Goal: Find specific page/section: Find specific page/section

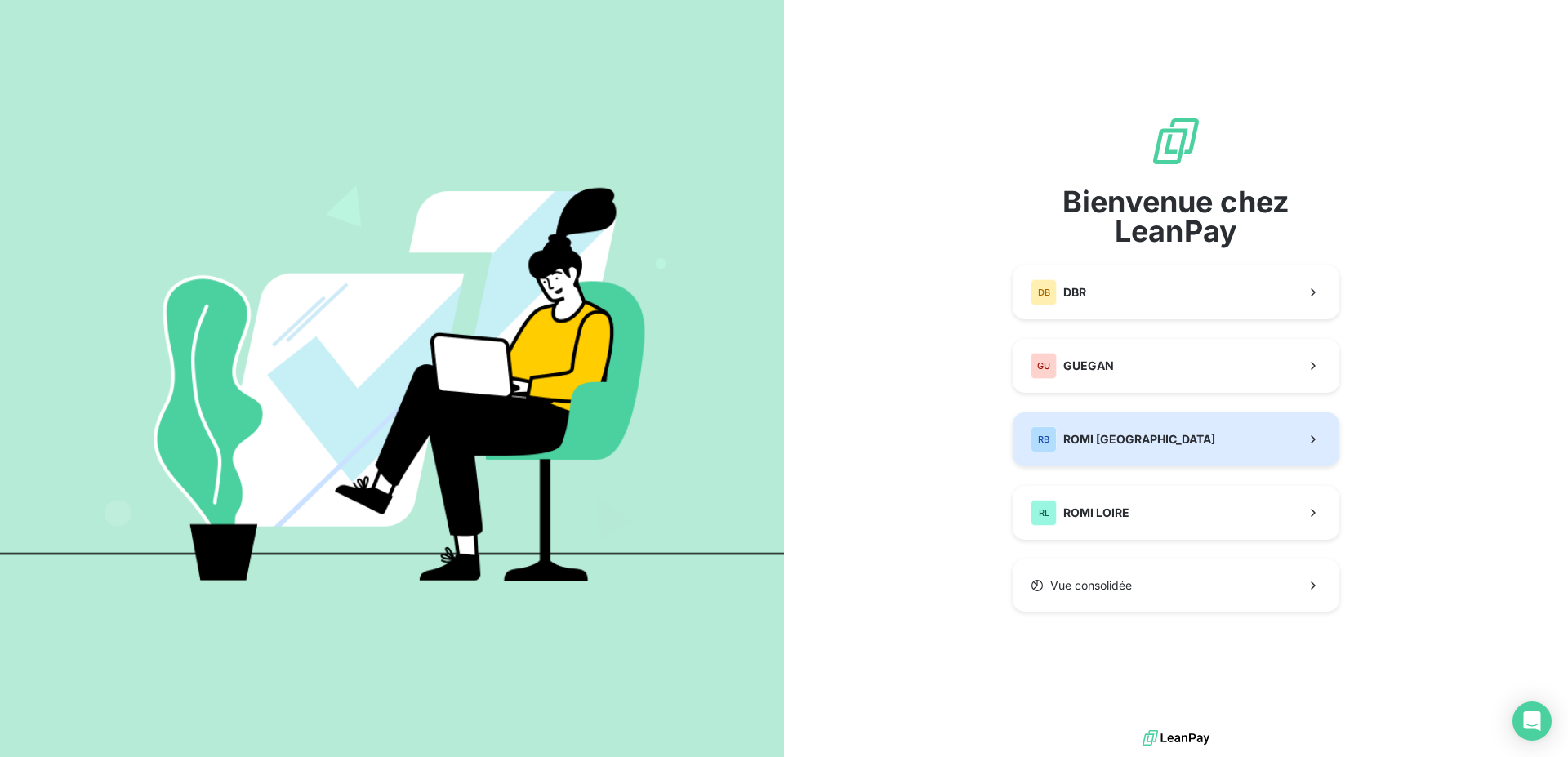
click at [1090, 440] on span "ROMI [GEOGRAPHIC_DATA]" at bounding box center [1139, 439] width 152 height 16
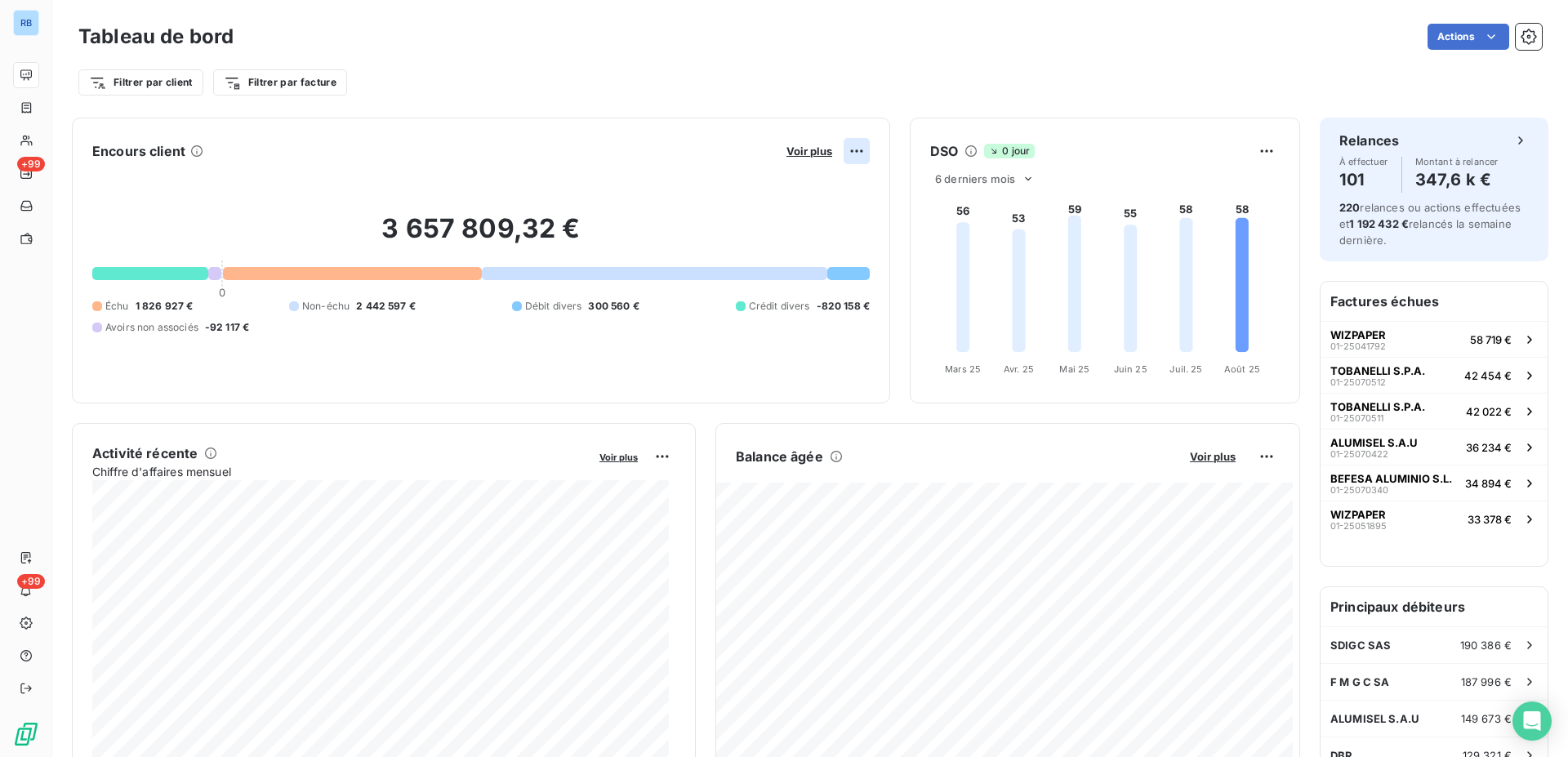
click at [852, 149] on html "RB +99 +99 Tableau de bord Actions Filtrer par client Filtrer par facture Encou…" at bounding box center [784, 378] width 1568 height 757
click at [841, 153] on html "RB +99 +99 Tableau de bord Actions Filtrer par client Filtrer par facture Encou…" at bounding box center [784, 378] width 1568 height 757
click at [807, 149] on span "Voir plus" at bounding box center [809, 151] width 45 height 13
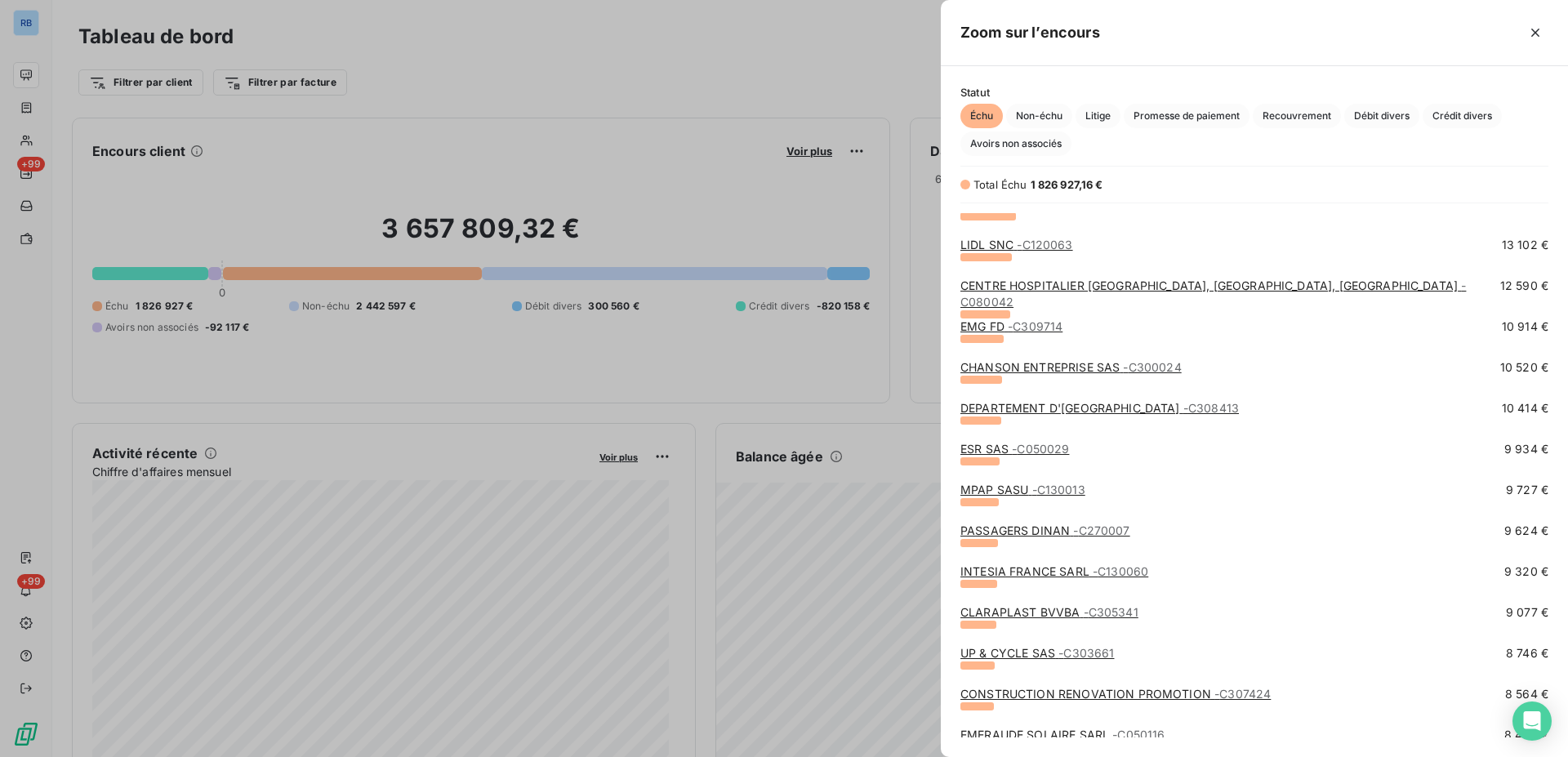
scroll to position [1000, 0]
click at [1125, 363] on span "- C300024" at bounding box center [1151, 364] width 58 height 14
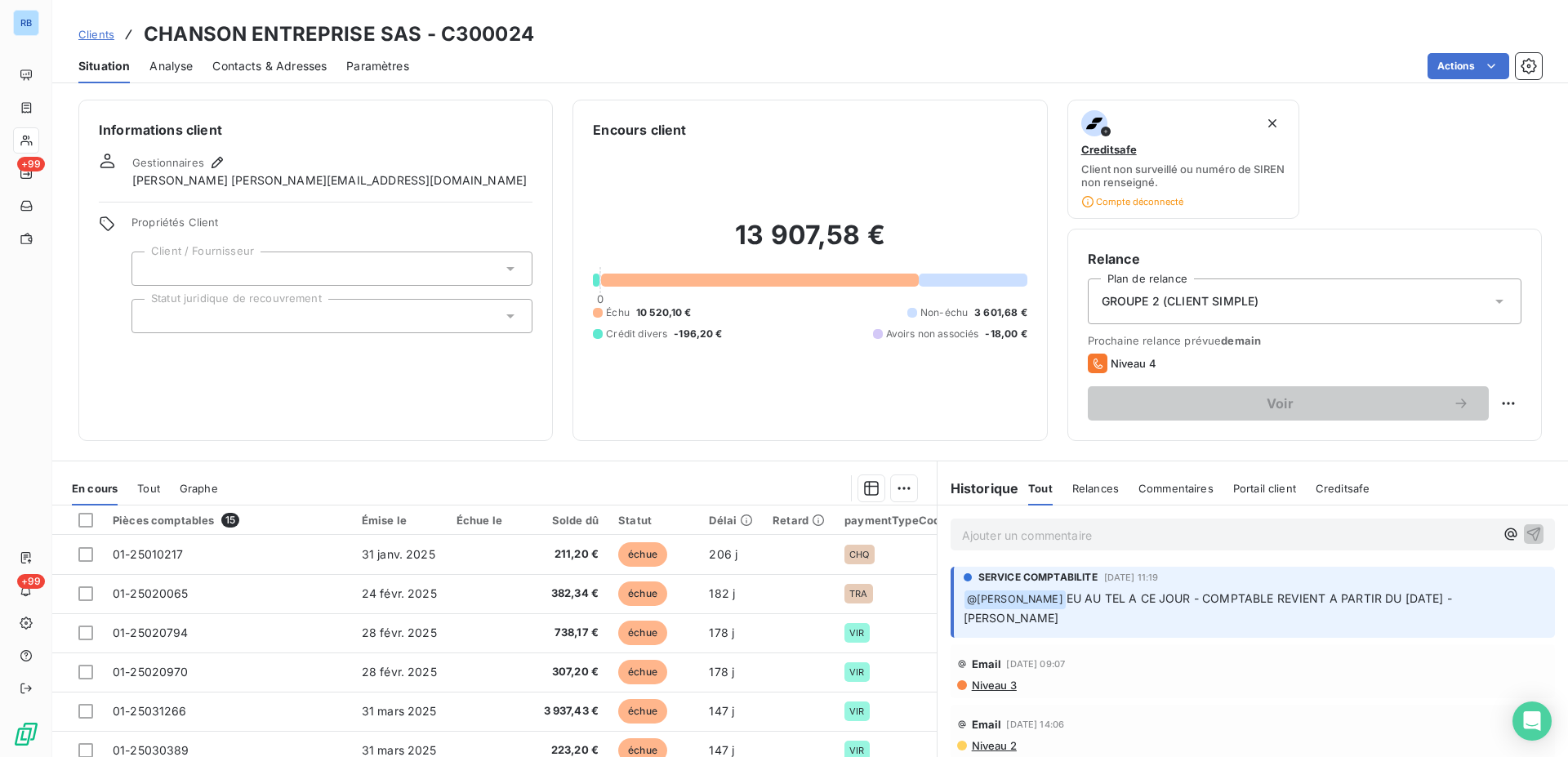
scroll to position [112, 0]
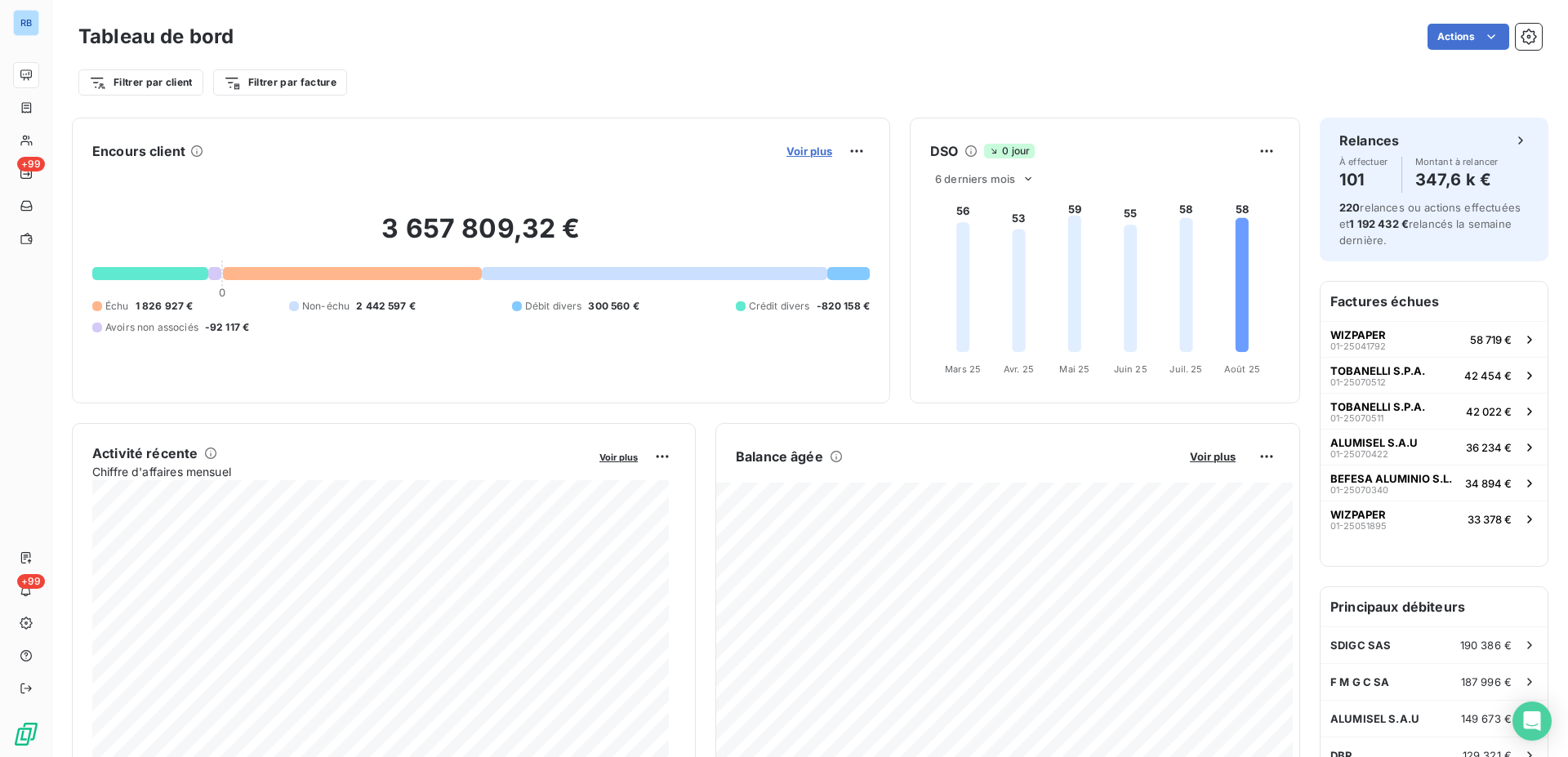
click at [800, 145] on span "Voir plus" at bounding box center [809, 151] width 45 height 13
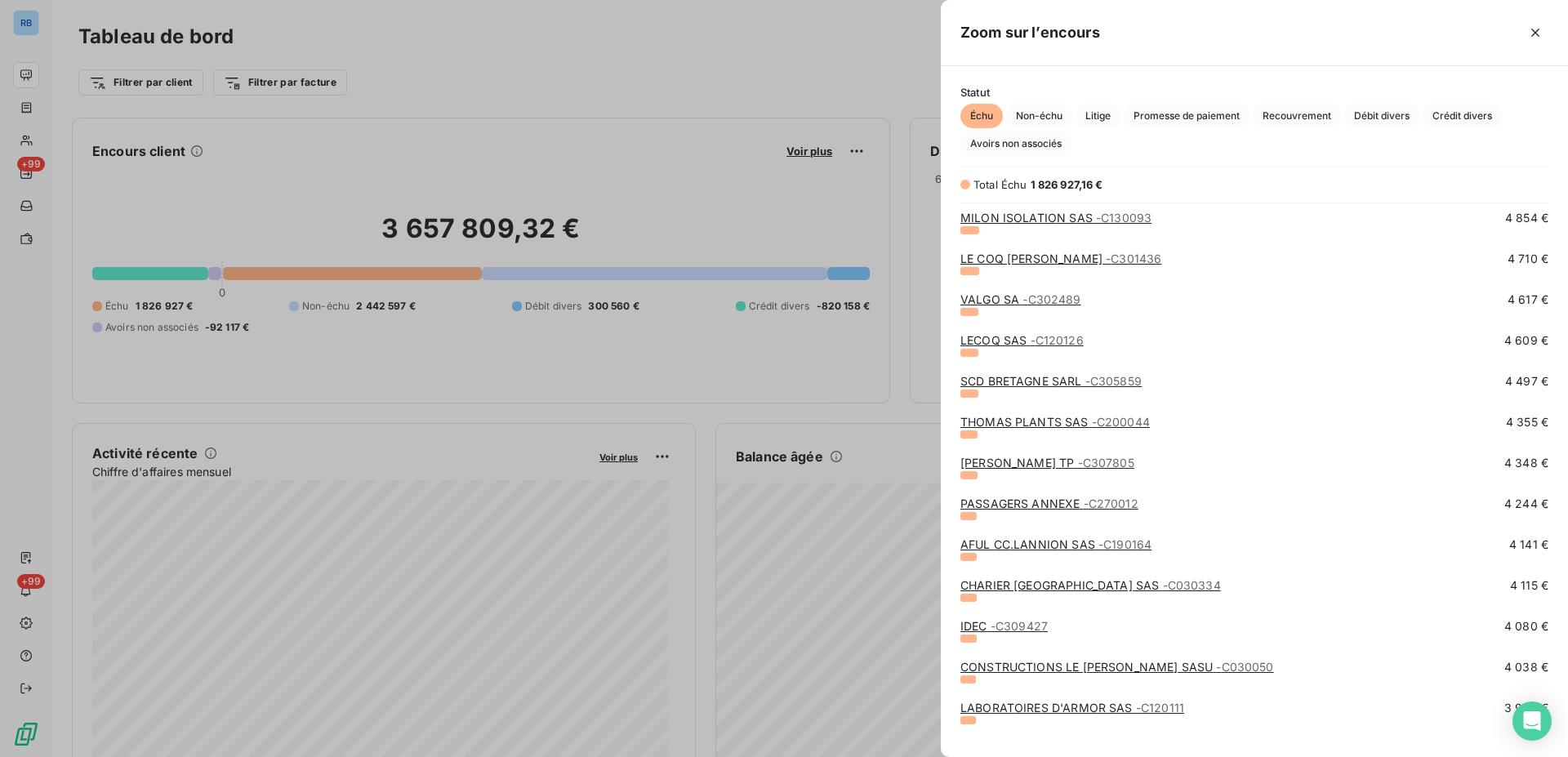
scroll to position [2333, 0]
click at [1097, 506] on span "- C270012" at bounding box center [1111, 502] width 55 height 14
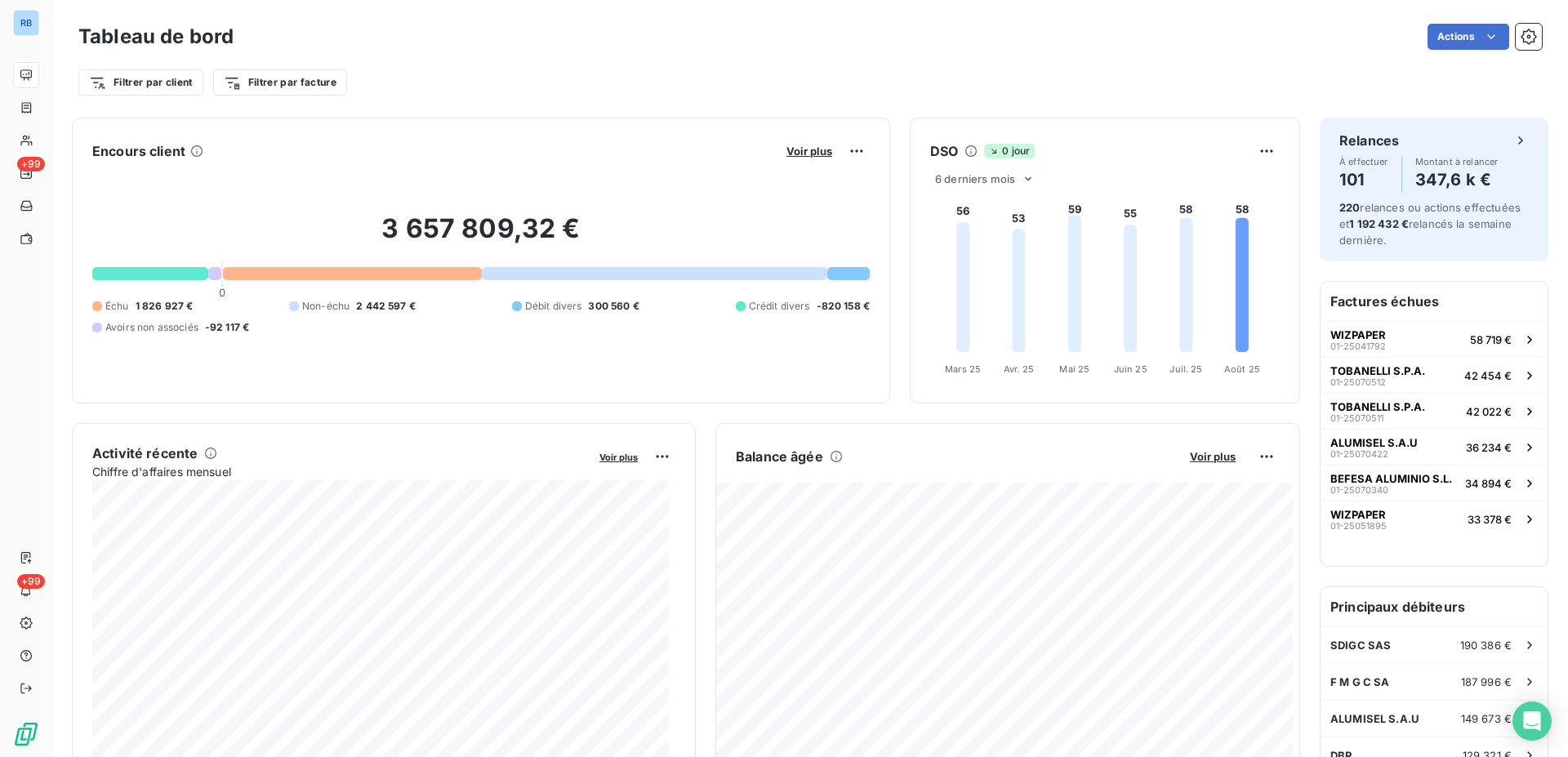
click at [347, 308] on div "Non-échu 2 442 597 €" at bounding box center [352, 305] width 127 height 14
click at [171, 307] on span "1 826 927 €" at bounding box center [164, 305] width 58 height 14
click at [847, 149] on html "RB +99 +99 Tableau de bord Actions Filtrer par client Filtrer par facture Encou…" at bounding box center [784, 378] width 1568 height 757
click at [604, 310] on html "RB +99 +99 Tableau de bord Actions Filtrer par client Filtrer par facture Encou…" at bounding box center [784, 378] width 1568 height 757
click at [796, 156] on span "Voir plus" at bounding box center [809, 151] width 45 height 13
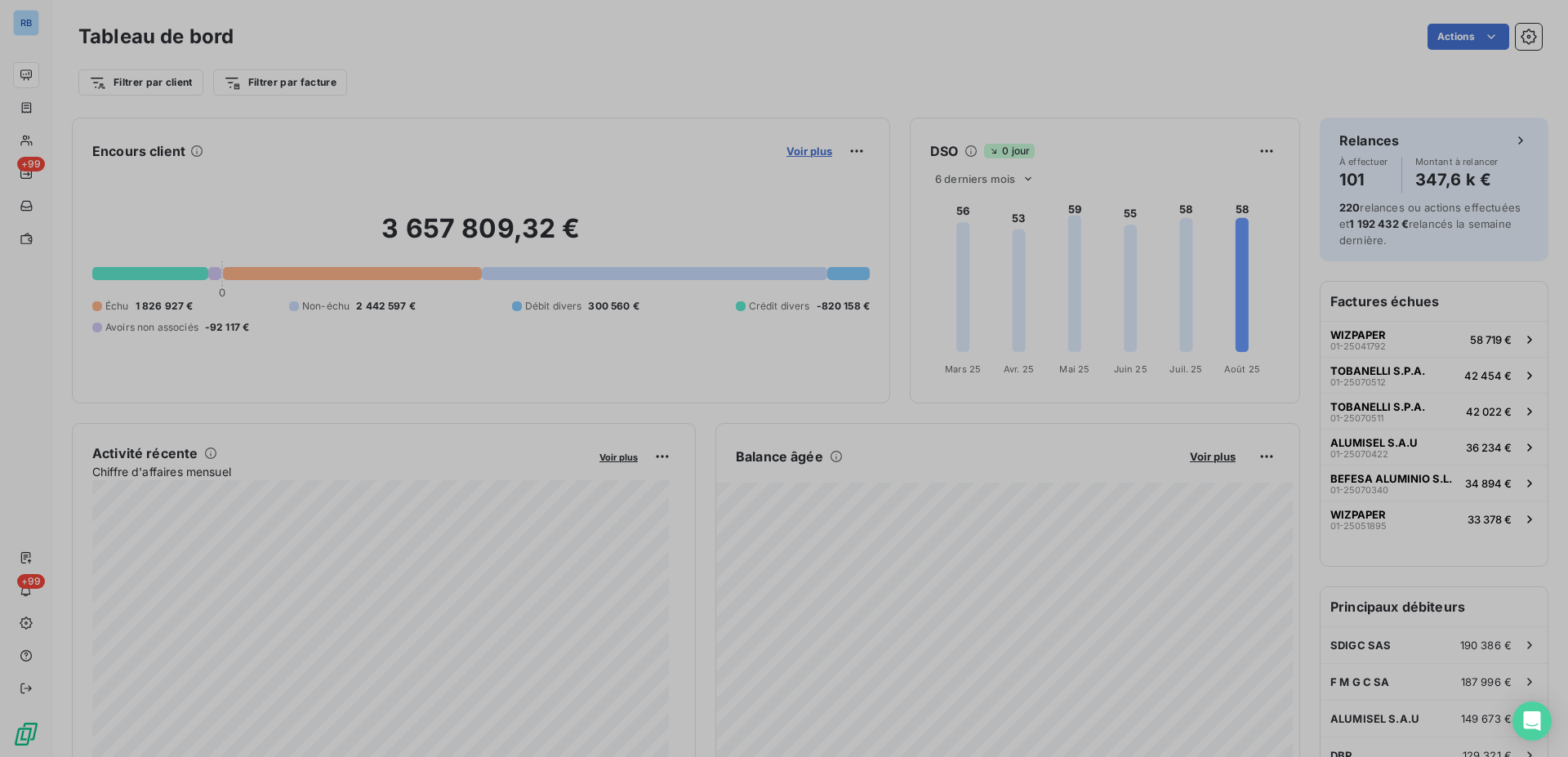
scroll to position [744, 613]
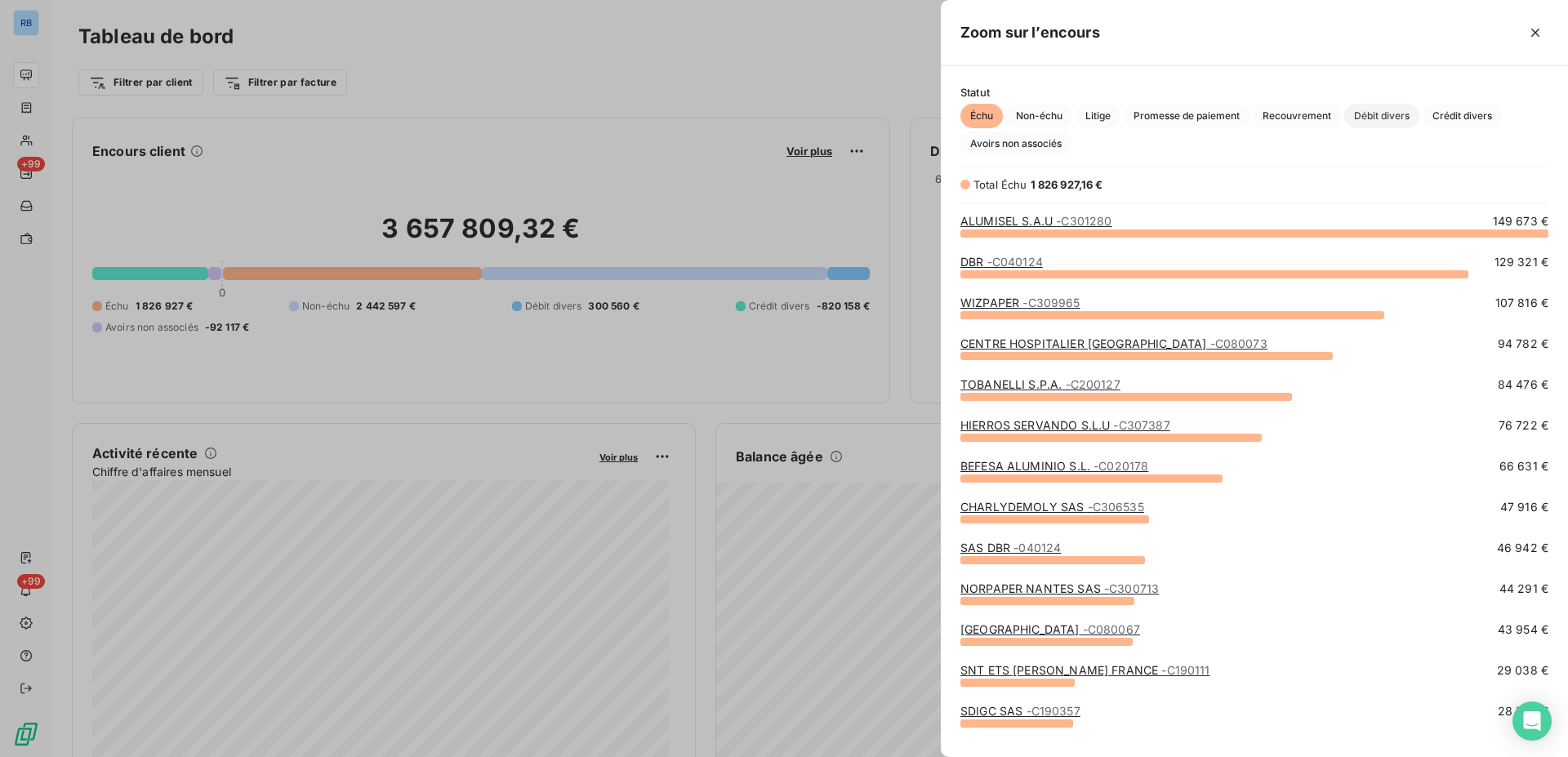
click at [1367, 121] on span "Débit divers" at bounding box center [1381, 115] width 75 height 24
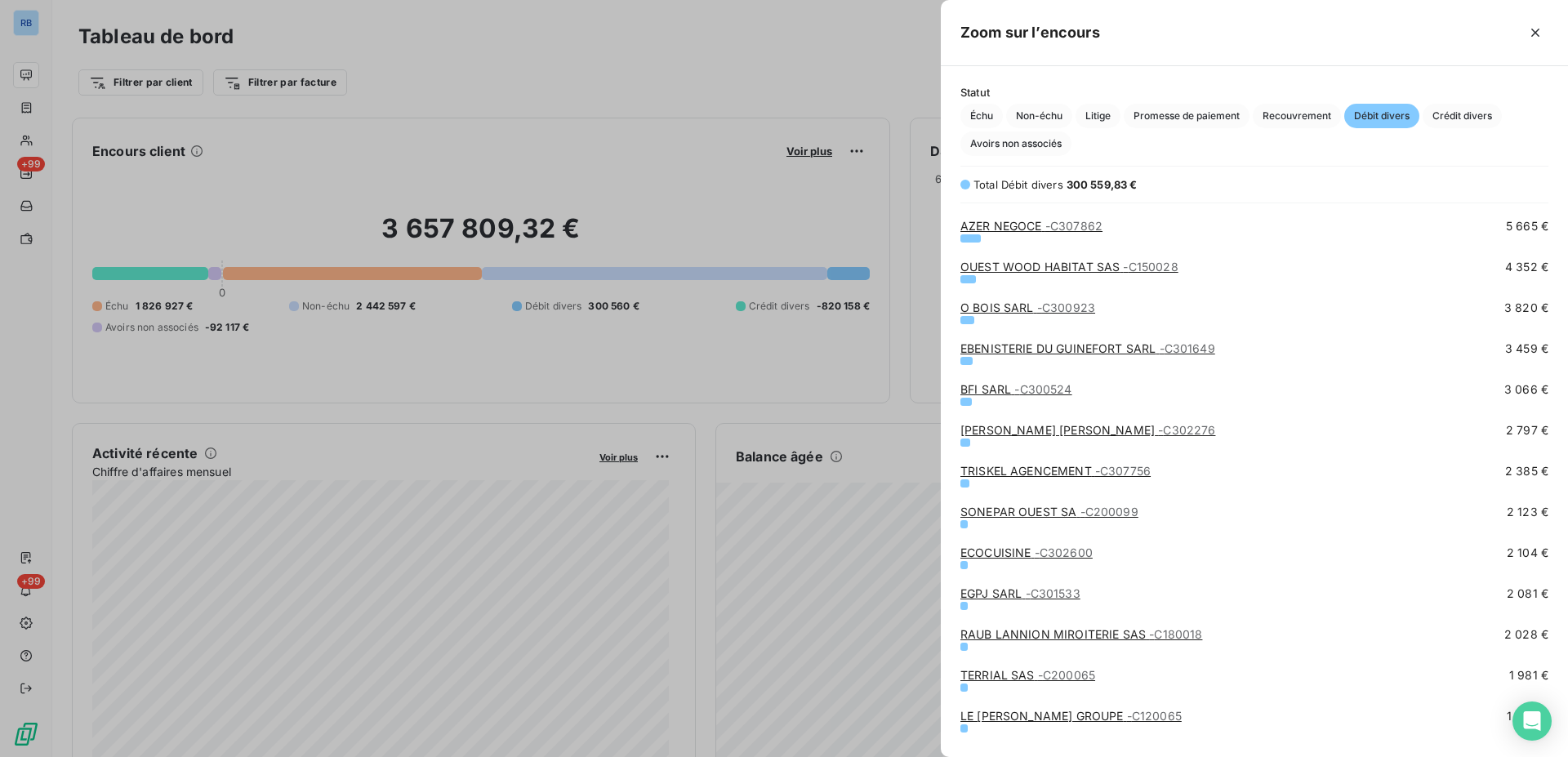
scroll to position [250, 0]
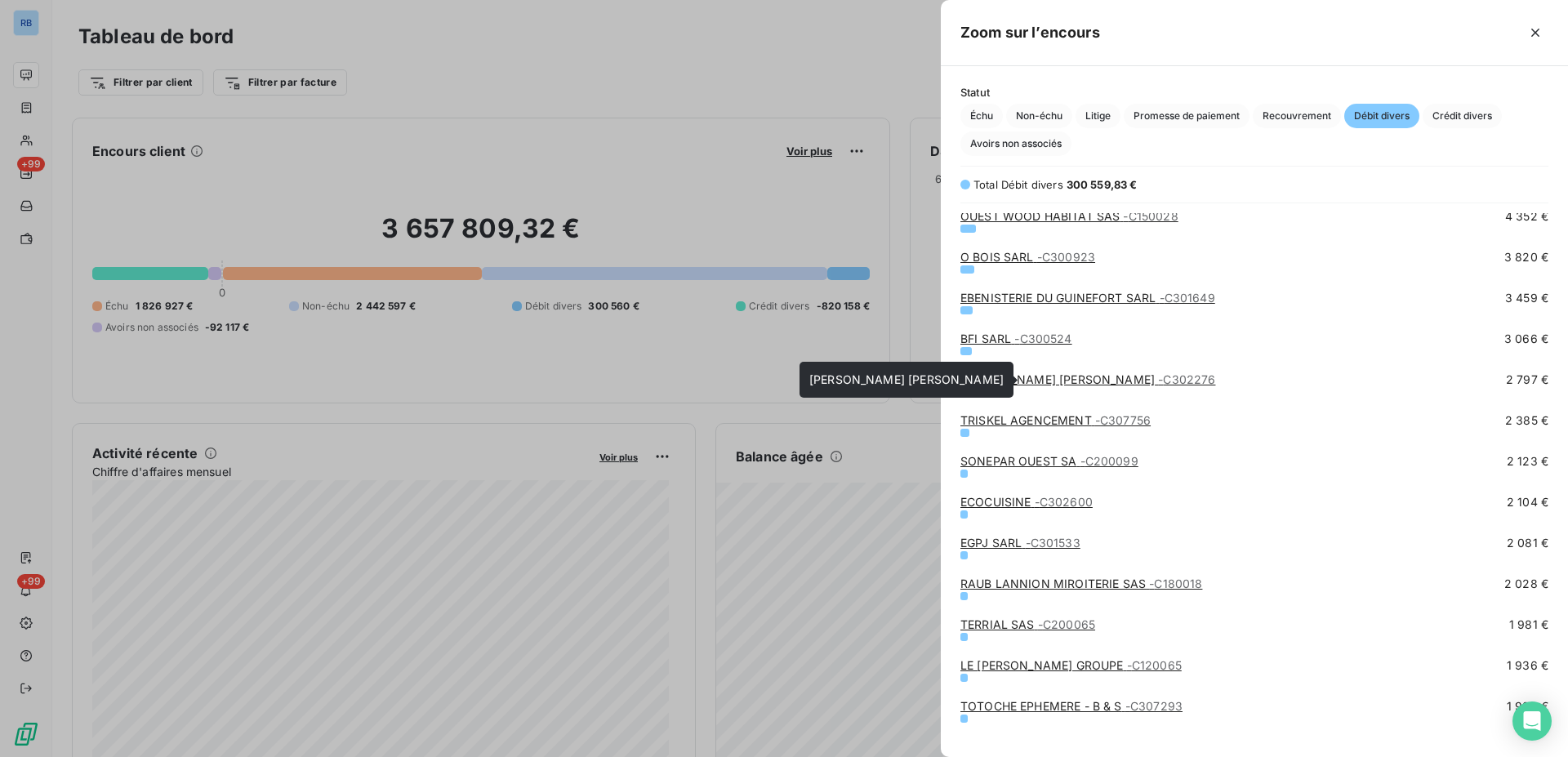
click at [1106, 387] on div "VILAS BOAS JULIO EIRL - C302276" at bounding box center [1087, 379] width 255 height 16
click at [1043, 380] on link "VILAS BOAS JULIO EIRL - C302276" at bounding box center [1087, 379] width 255 height 14
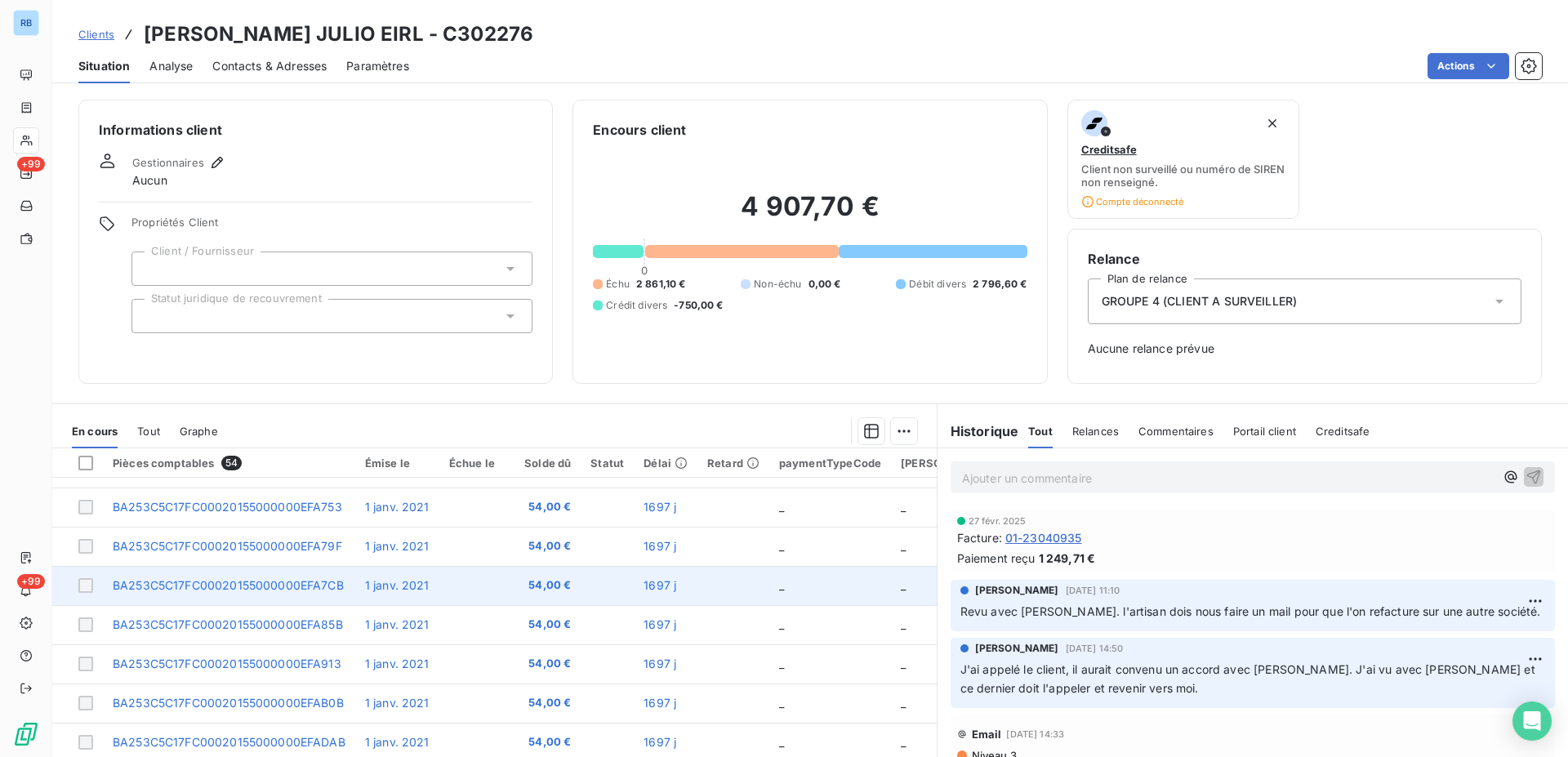
scroll to position [55, 0]
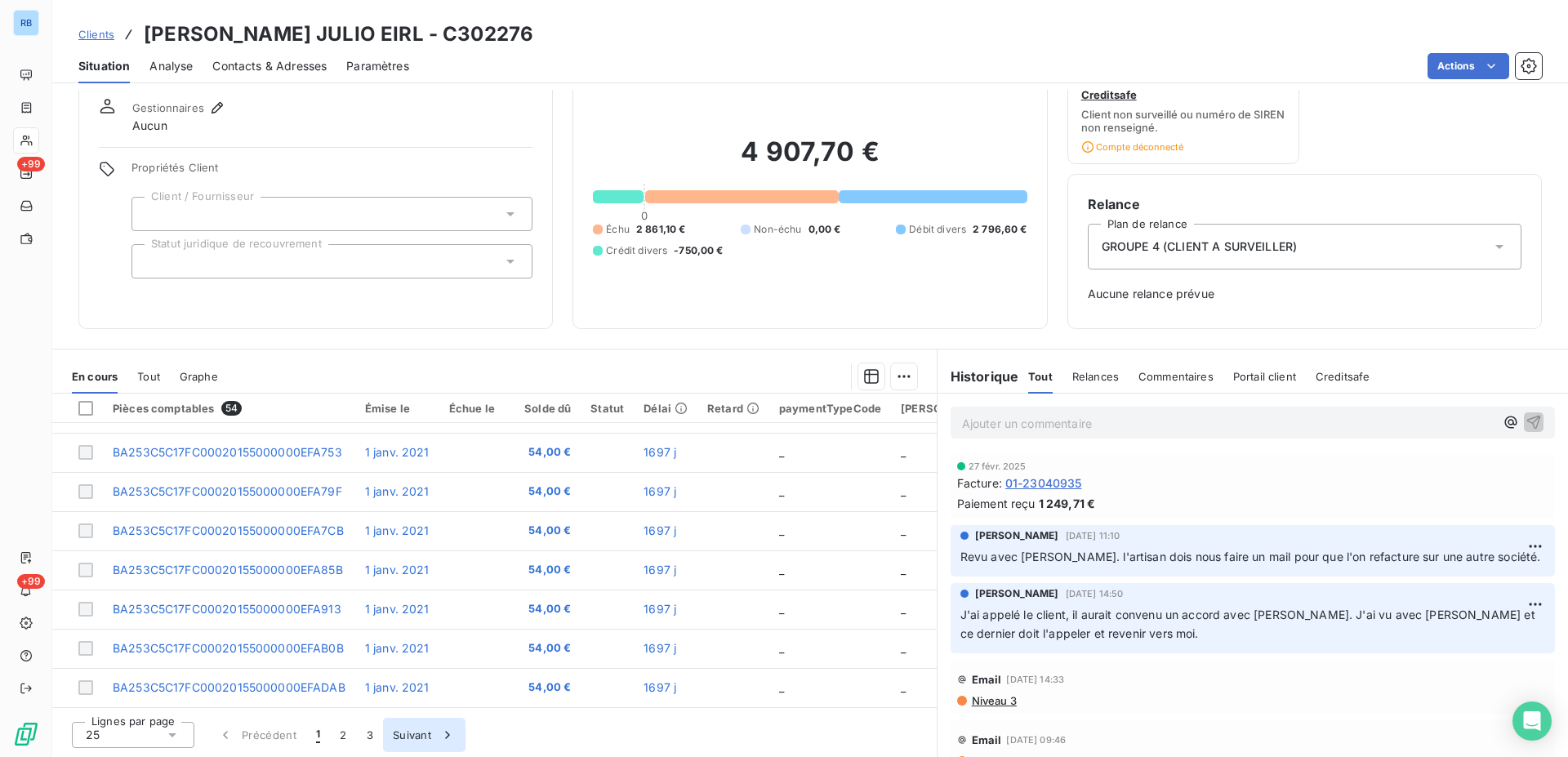
click at [407, 731] on button "Suivant" at bounding box center [425, 735] width 82 height 34
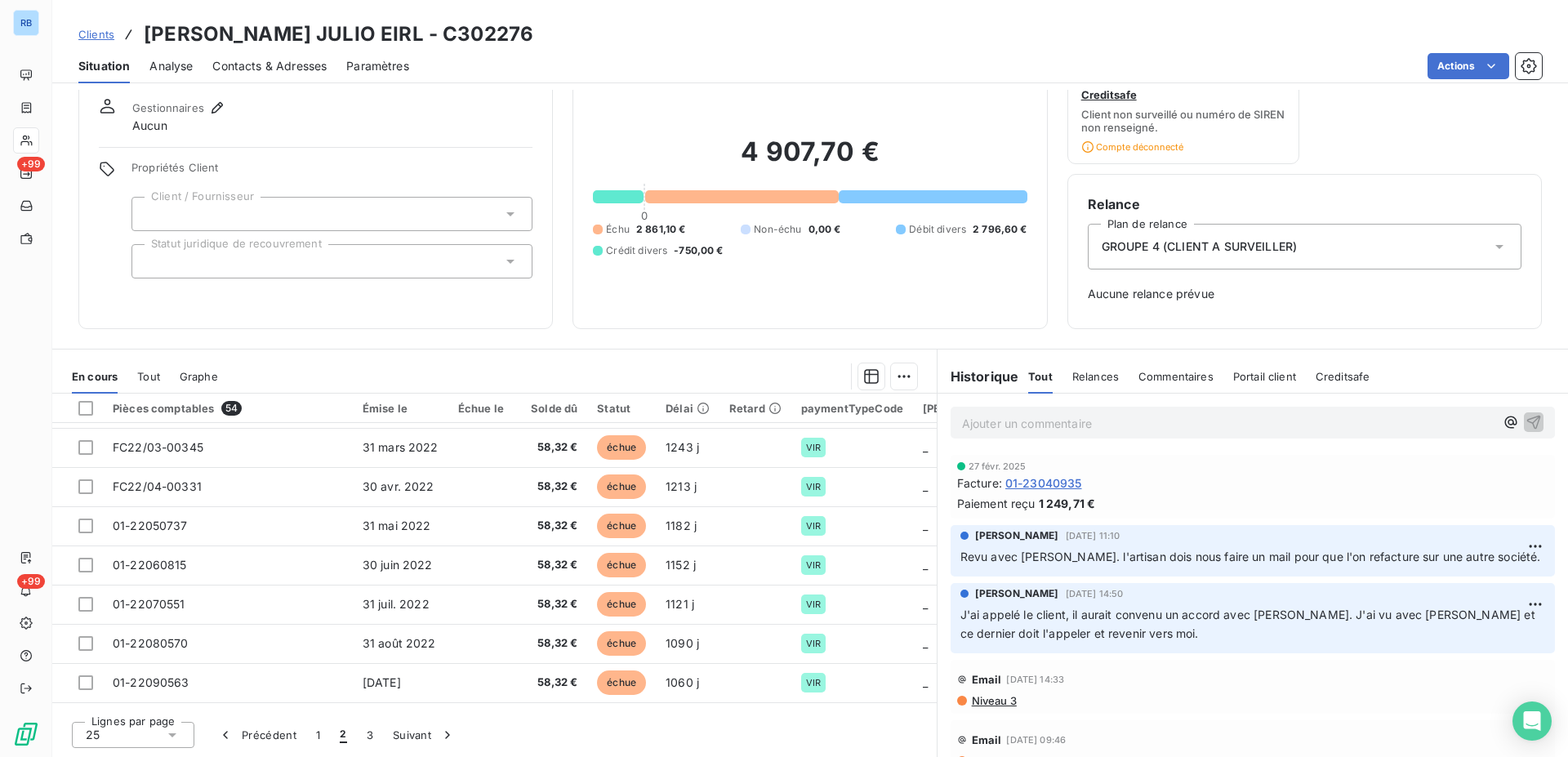
scroll to position [710, 0]
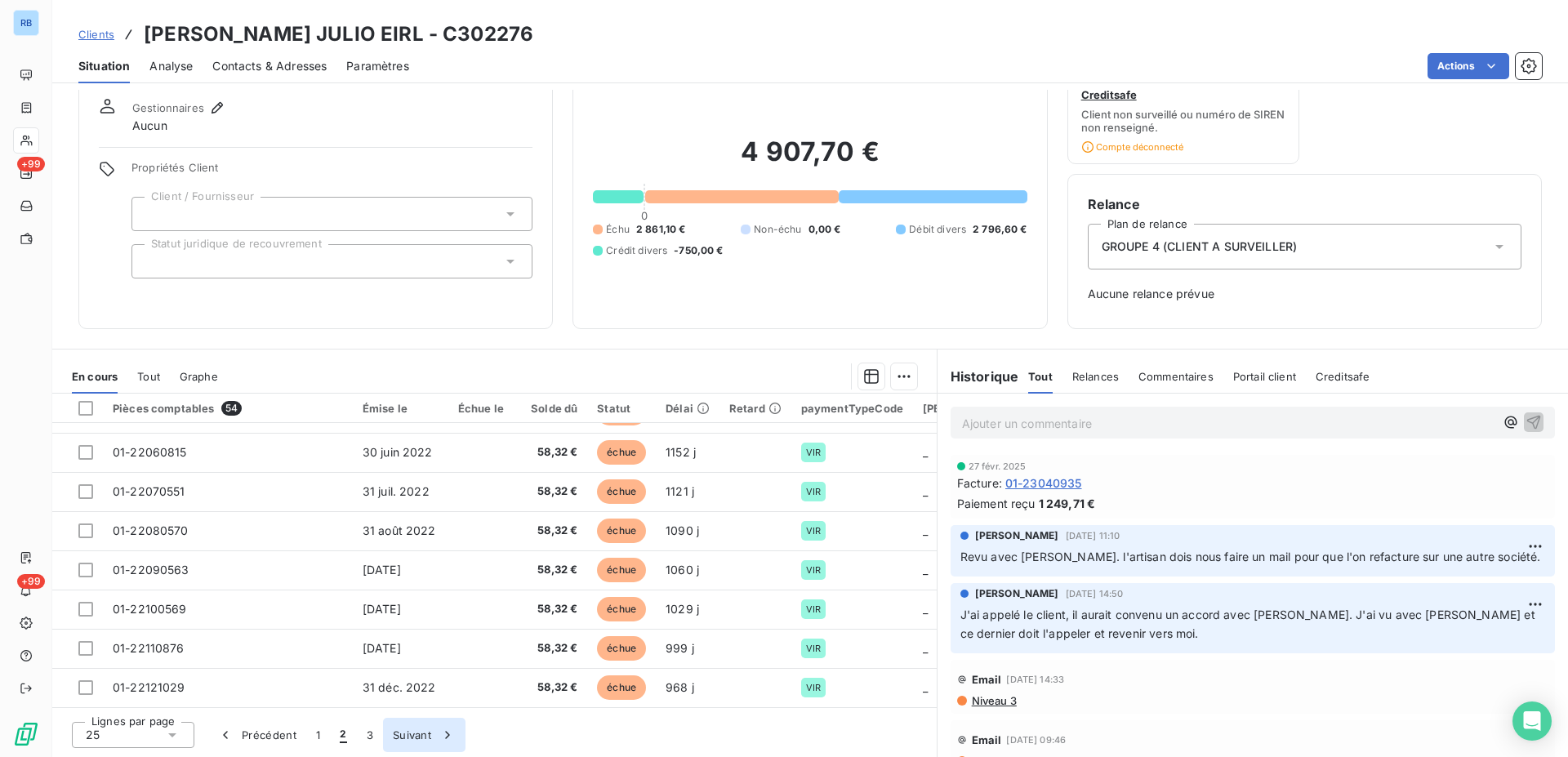
click at [407, 738] on button "Suivant" at bounding box center [425, 735] width 82 height 34
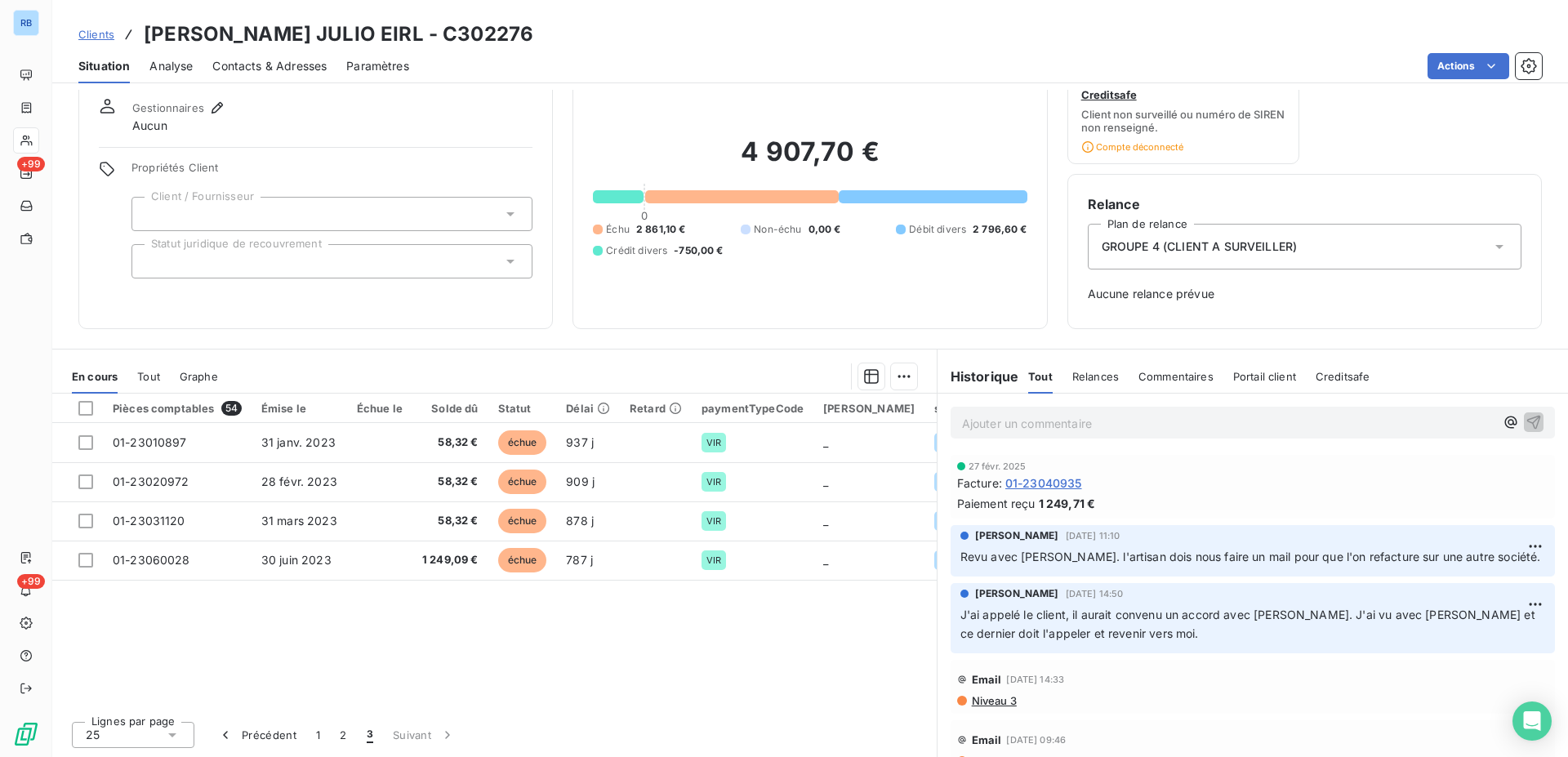
scroll to position [0, 0]
